Goal: Navigation & Orientation: Understand site structure

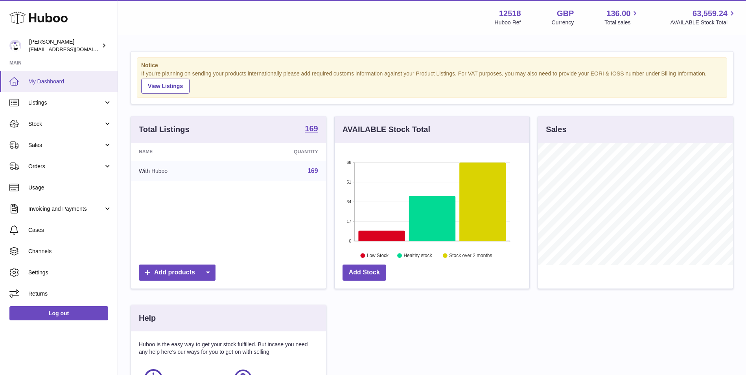
scroll to position [123, 195]
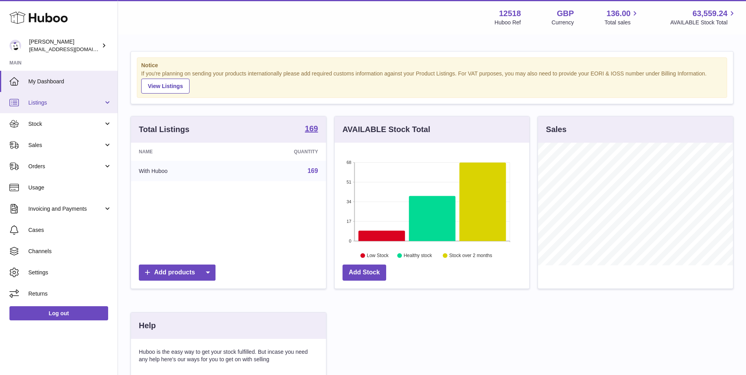
click at [62, 107] on link "Listings" at bounding box center [59, 102] width 118 height 21
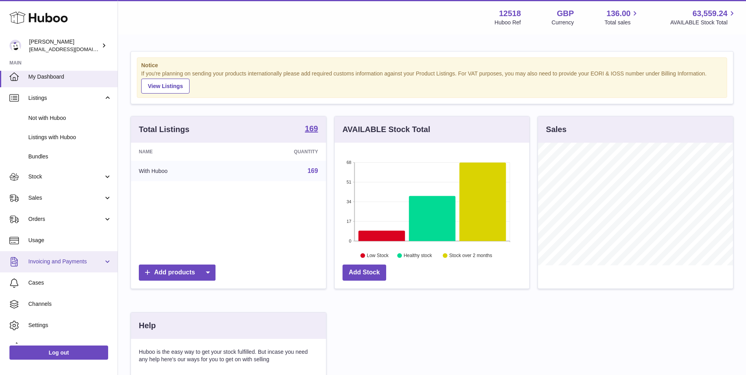
scroll to position [18, 0]
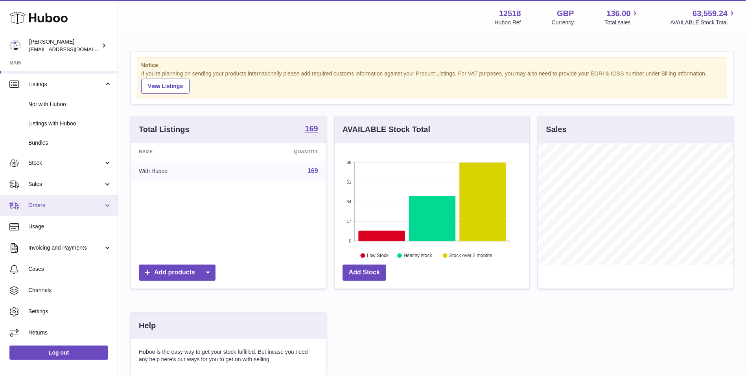
click at [66, 206] on span "Orders" at bounding box center [65, 205] width 75 height 7
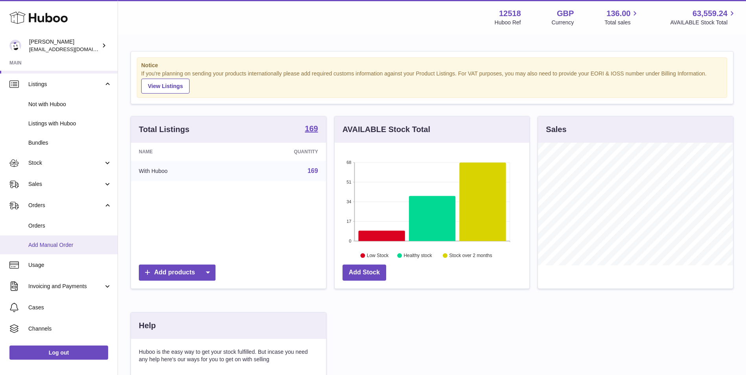
click at [59, 246] on span "Add Manual Order" at bounding box center [69, 245] width 83 height 7
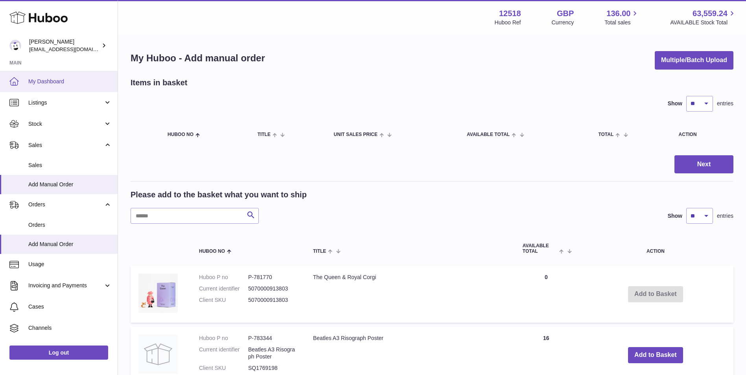
click at [61, 80] on span "My Dashboard" at bounding box center [69, 81] width 83 height 7
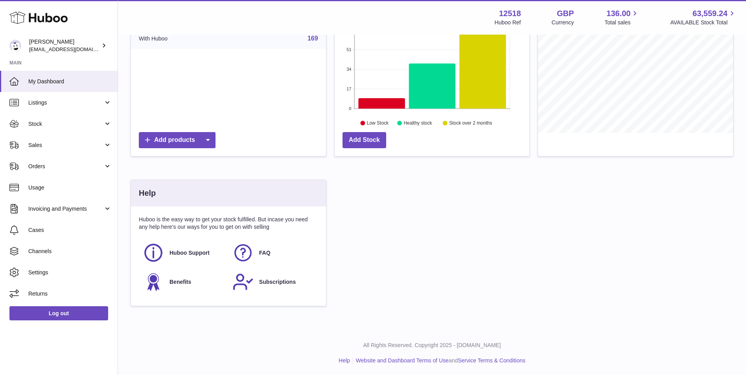
scroll to position [134, 0]
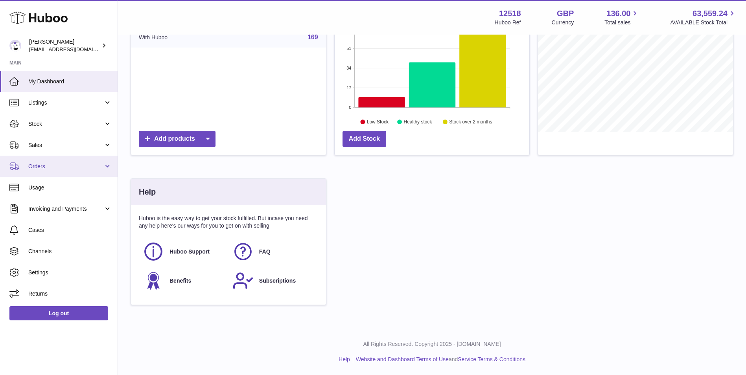
click at [69, 169] on span "Orders" at bounding box center [65, 166] width 75 height 7
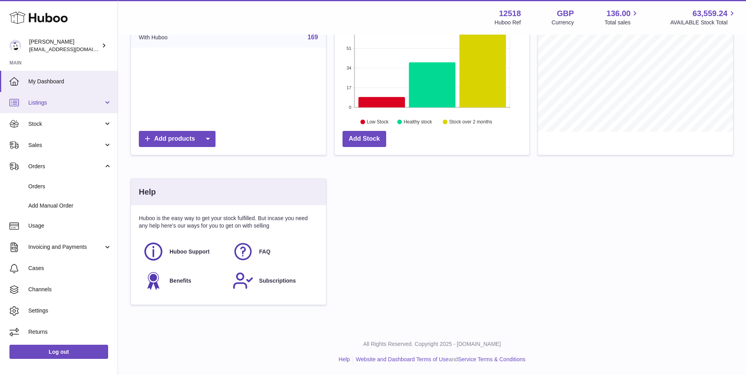
click at [55, 100] on span "Listings" at bounding box center [65, 102] width 75 height 7
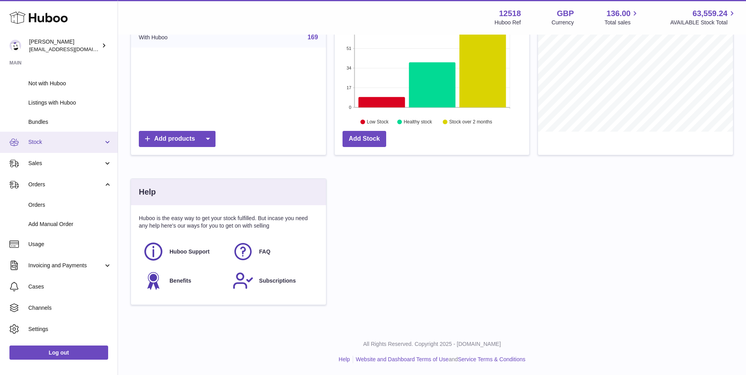
scroll to position [57, 0]
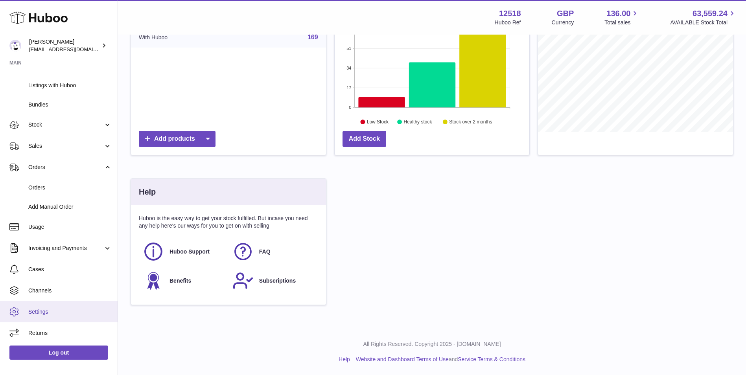
click at [62, 311] on span "Settings" at bounding box center [69, 312] width 83 height 7
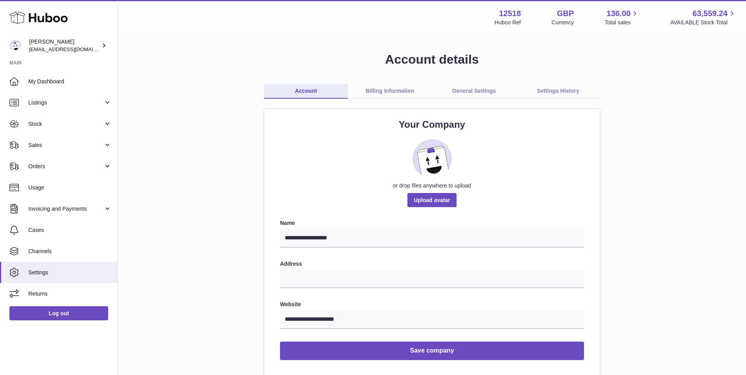
click at [394, 92] on link "Billing Information" at bounding box center [390, 91] width 84 height 15
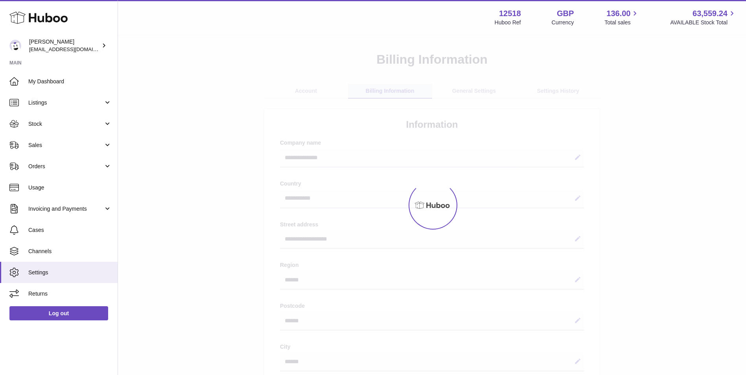
select select "**"
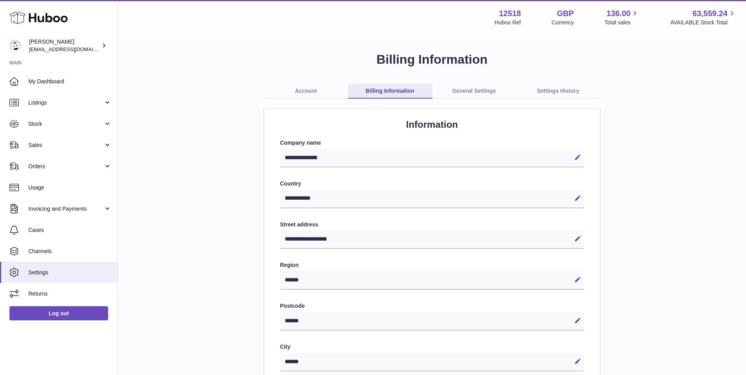
click at [480, 92] on link "General Settings" at bounding box center [474, 91] width 84 height 15
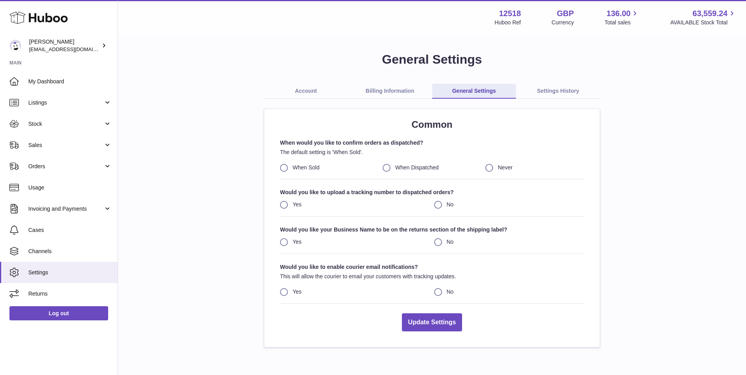
click at [542, 88] on link "Settings History" at bounding box center [558, 91] width 84 height 15
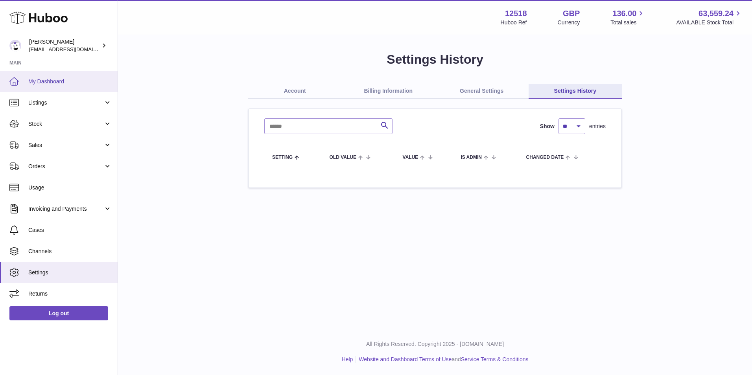
click at [46, 80] on span "My Dashboard" at bounding box center [69, 81] width 83 height 7
